Goal: Information Seeking & Learning: Learn about a topic

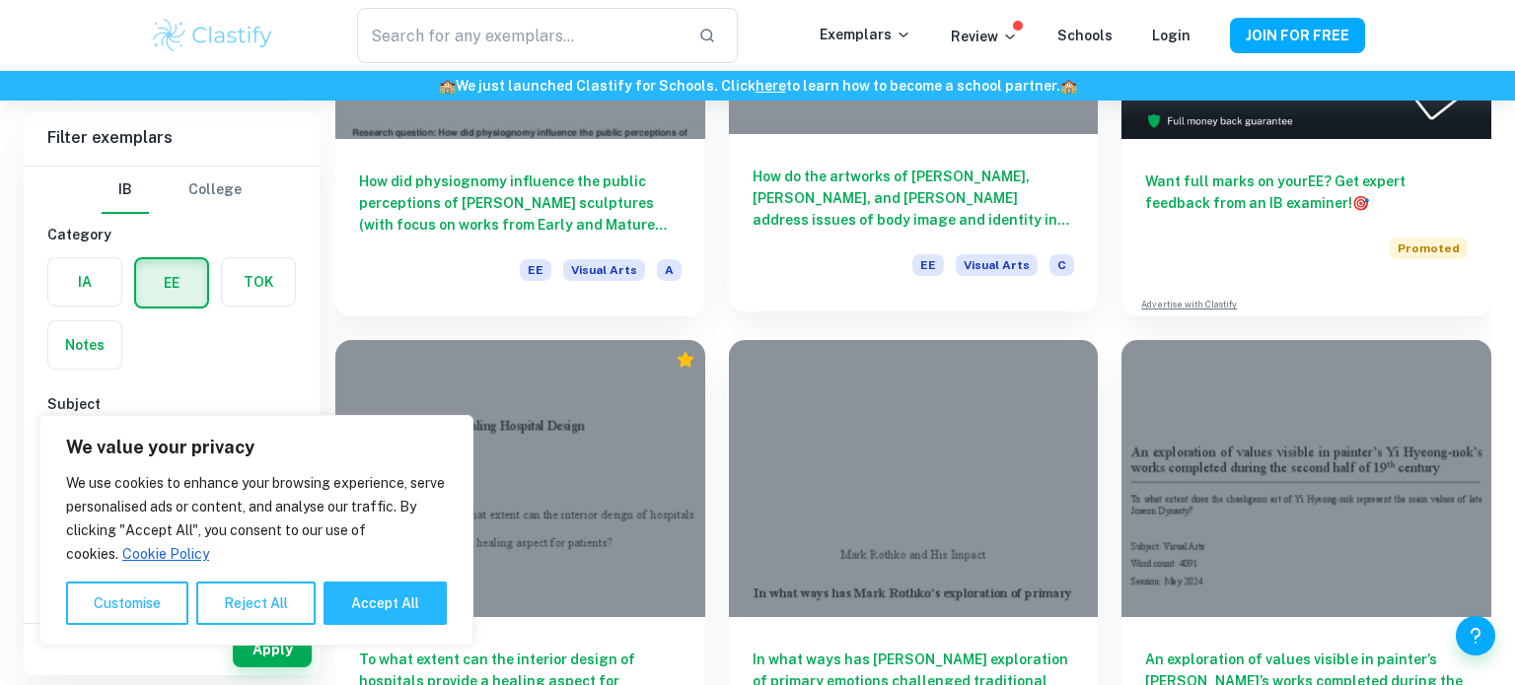
scroll to position [397, 0]
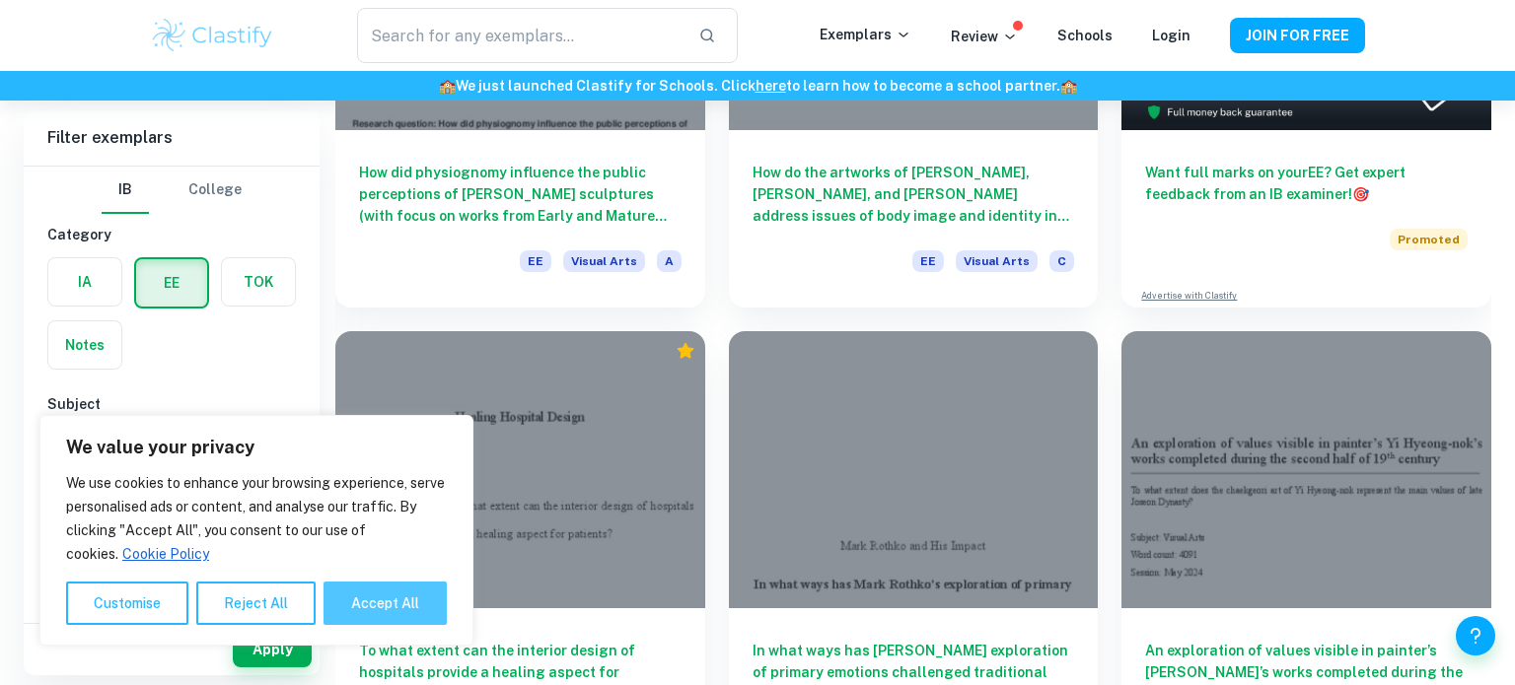
click at [373, 587] on button "Accept All" at bounding box center [384, 603] width 123 height 43
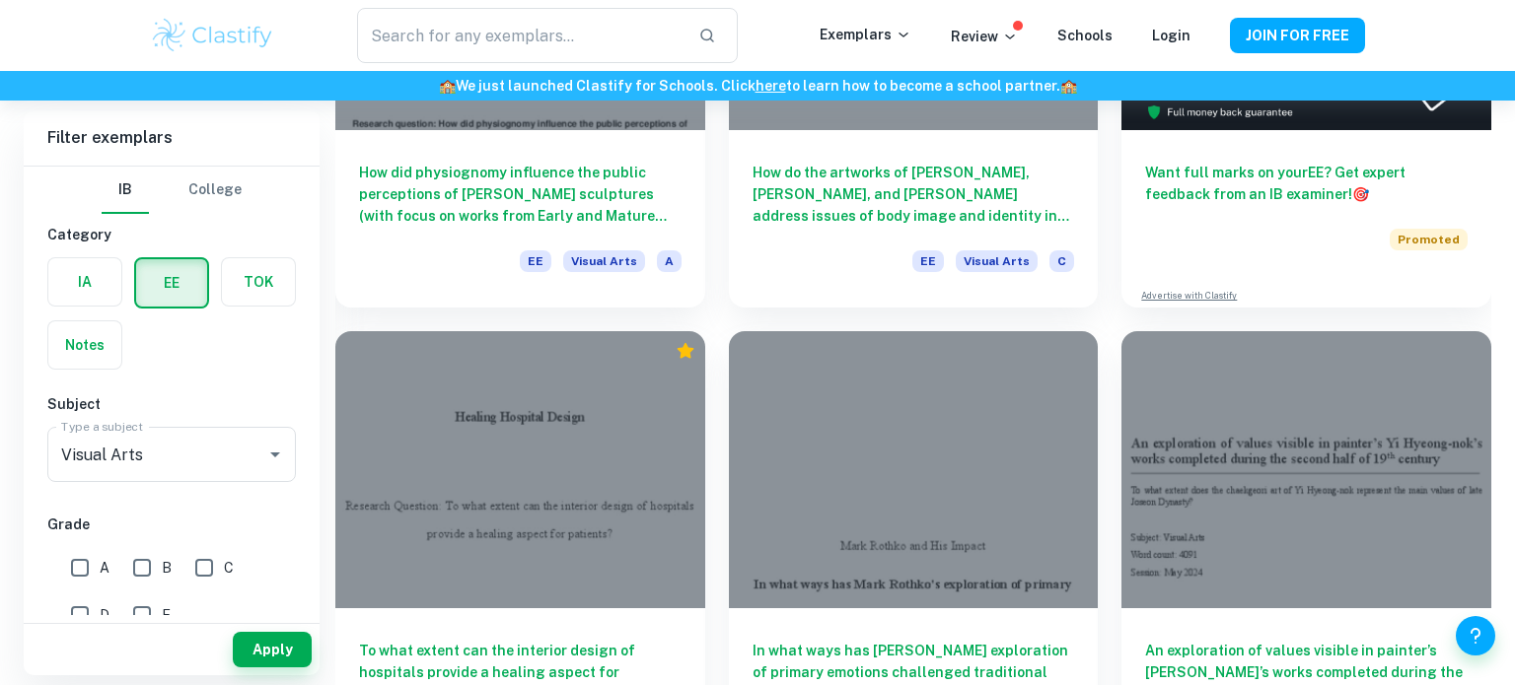
checkbox input "true"
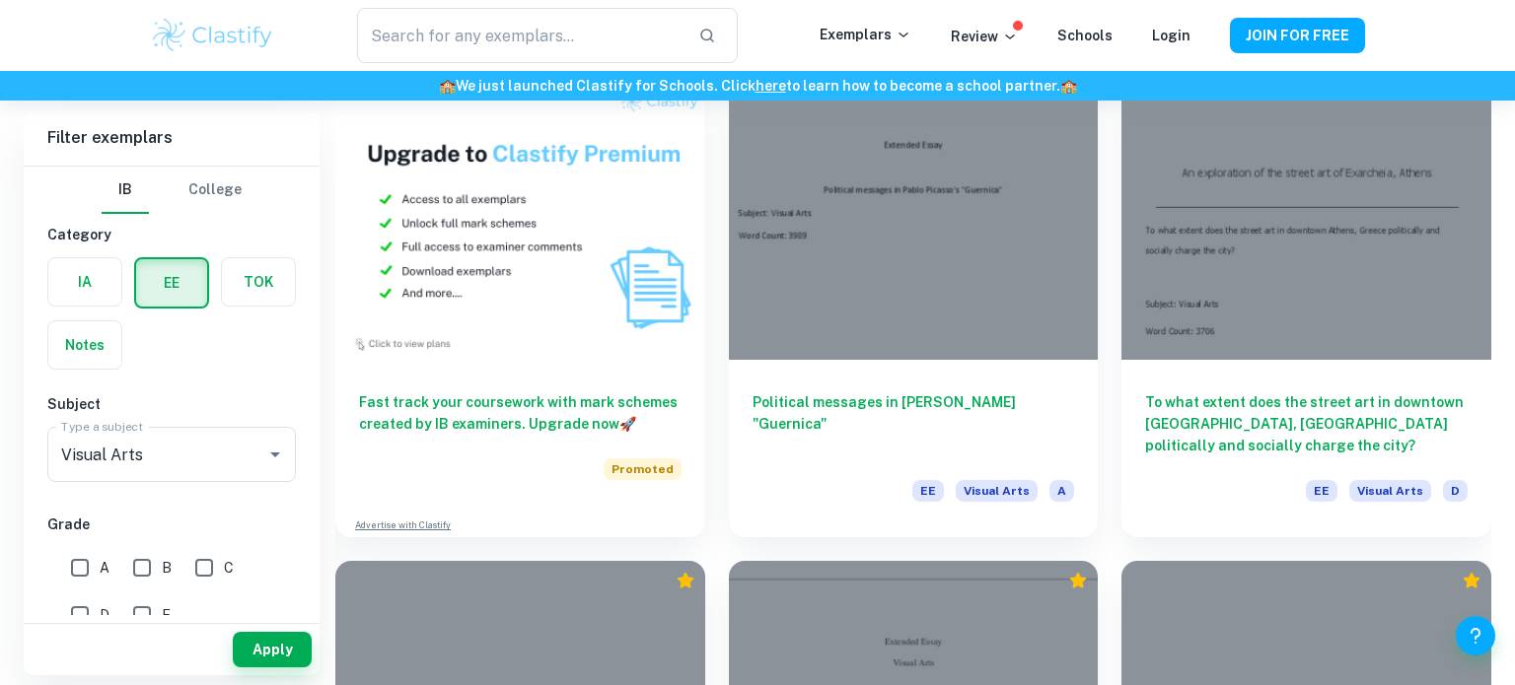
scroll to position [1125, 0]
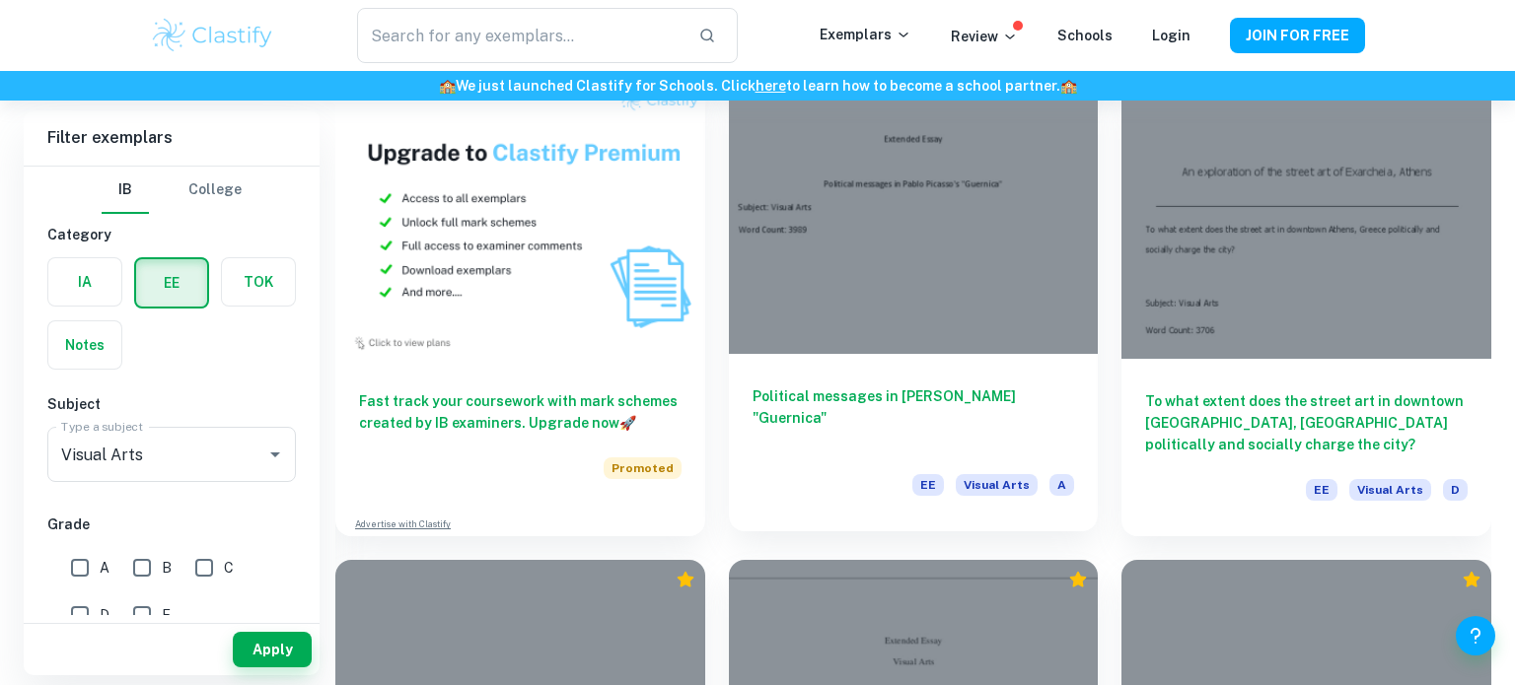
click at [944, 295] on div at bounding box center [914, 215] width 370 height 277
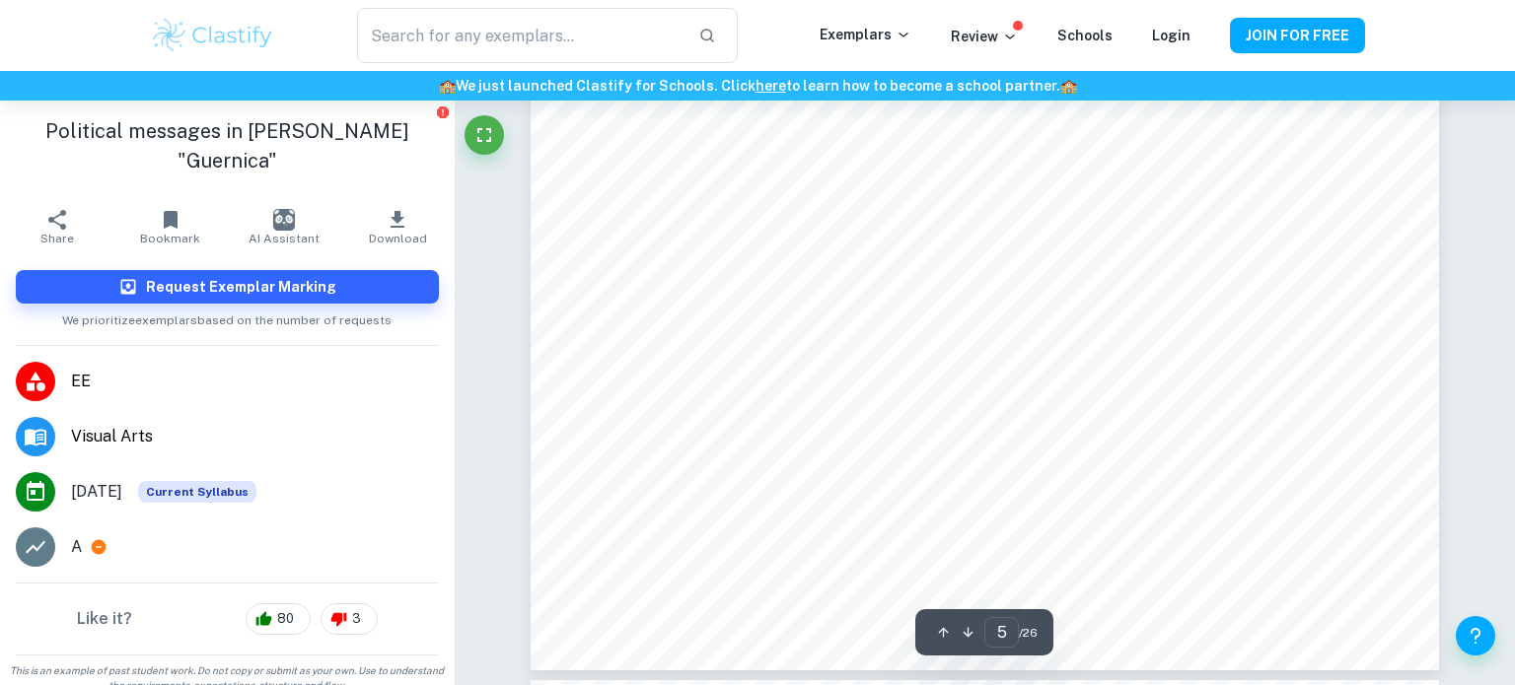
scroll to position [6218, 0]
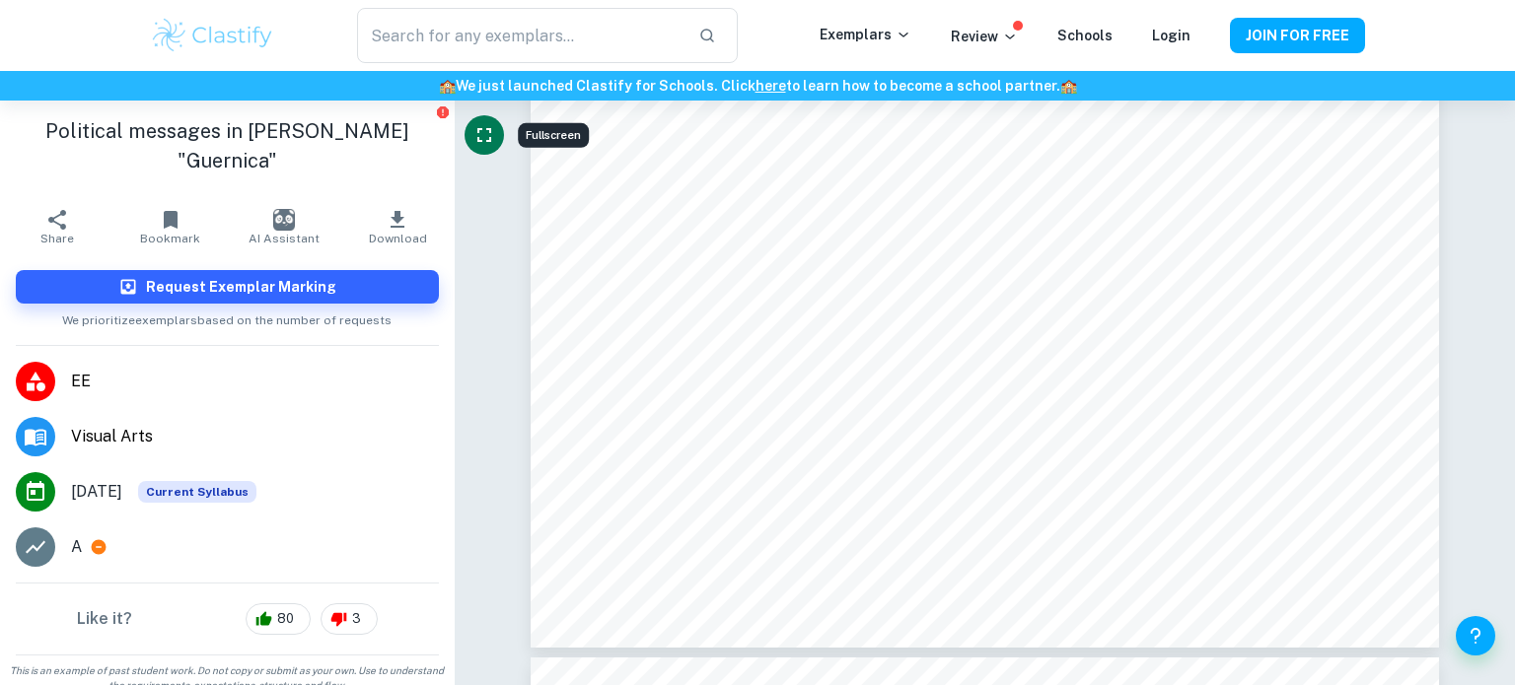
click at [479, 137] on icon "Fullscreen" at bounding box center [484, 135] width 24 height 24
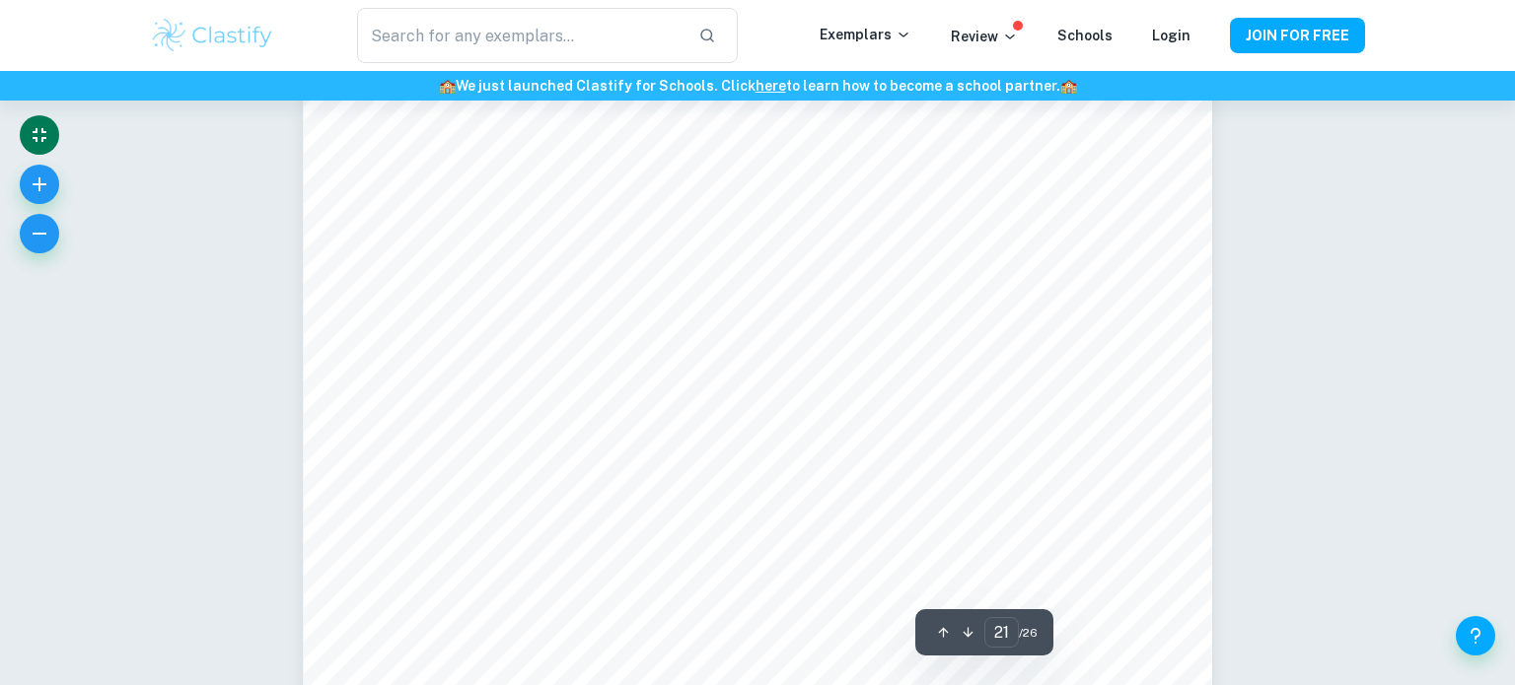
scroll to position [26658, 0]
type input "26"
